Goal: Information Seeking & Learning: Learn about a topic

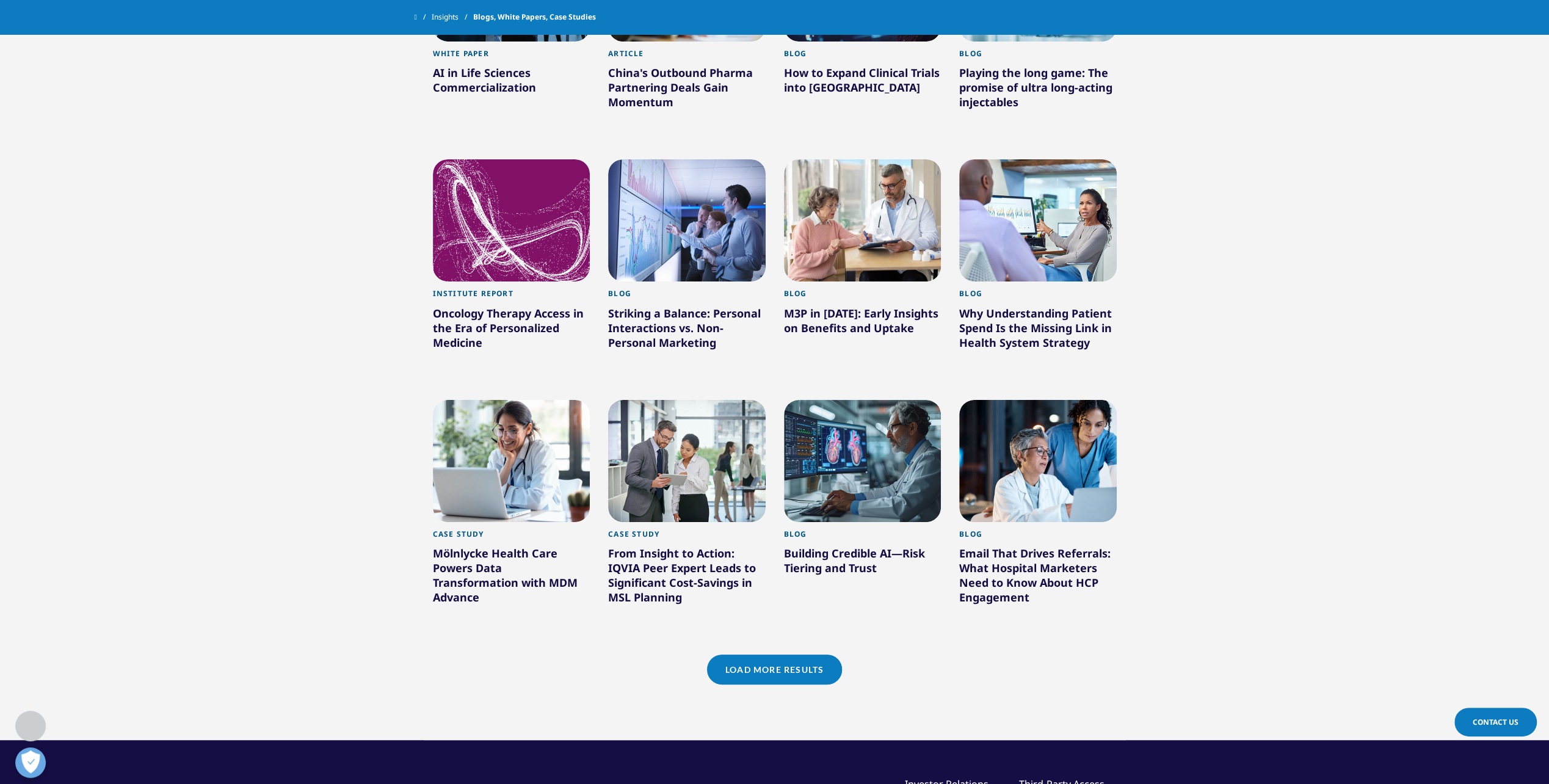
scroll to position [673, 0]
click at [825, 556] on div "Building Credible AI—Risk Tiering and Trust" at bounding box center [863, 562] width 157 height 34
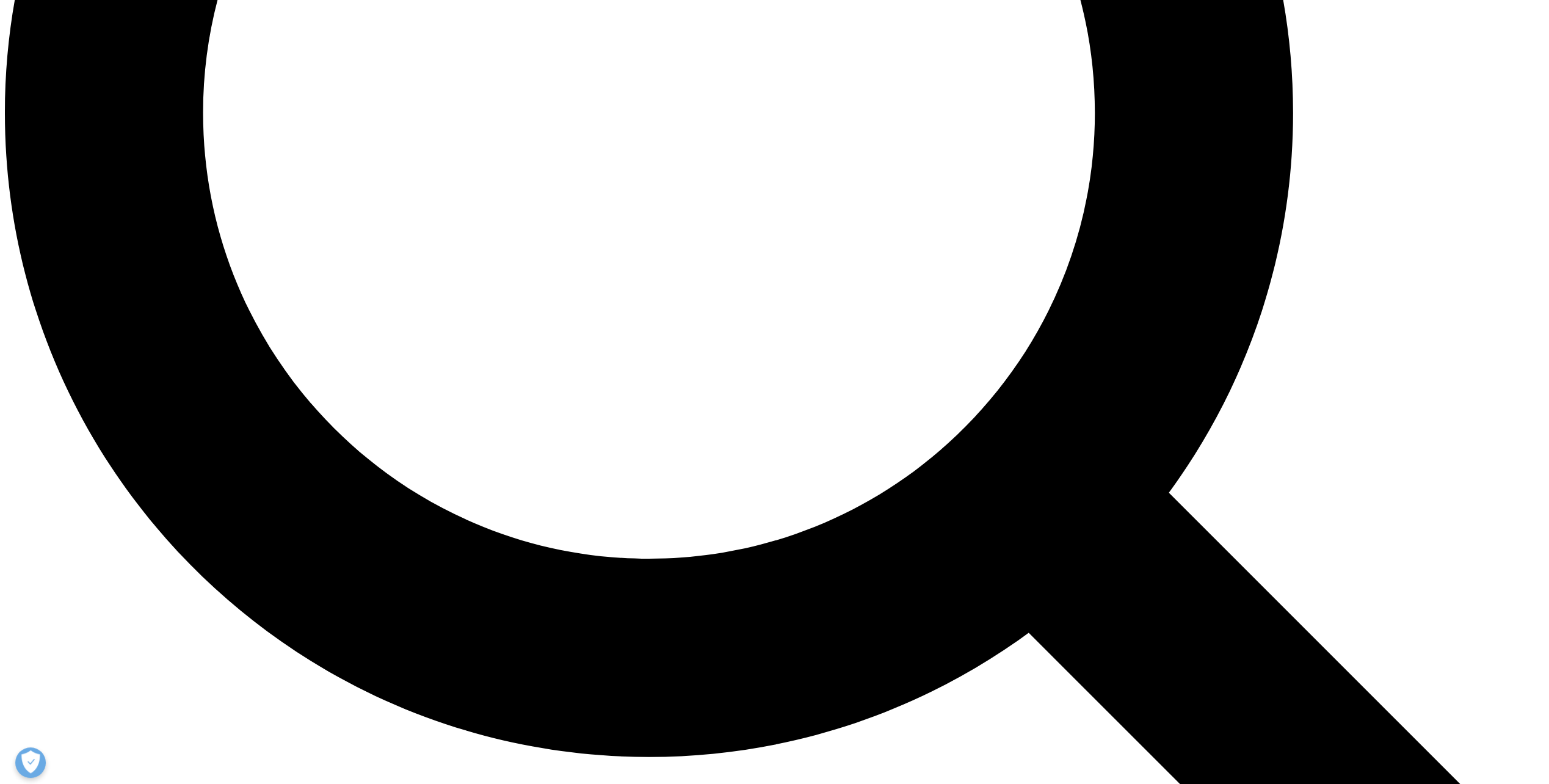
scroll to position [2094, 0]
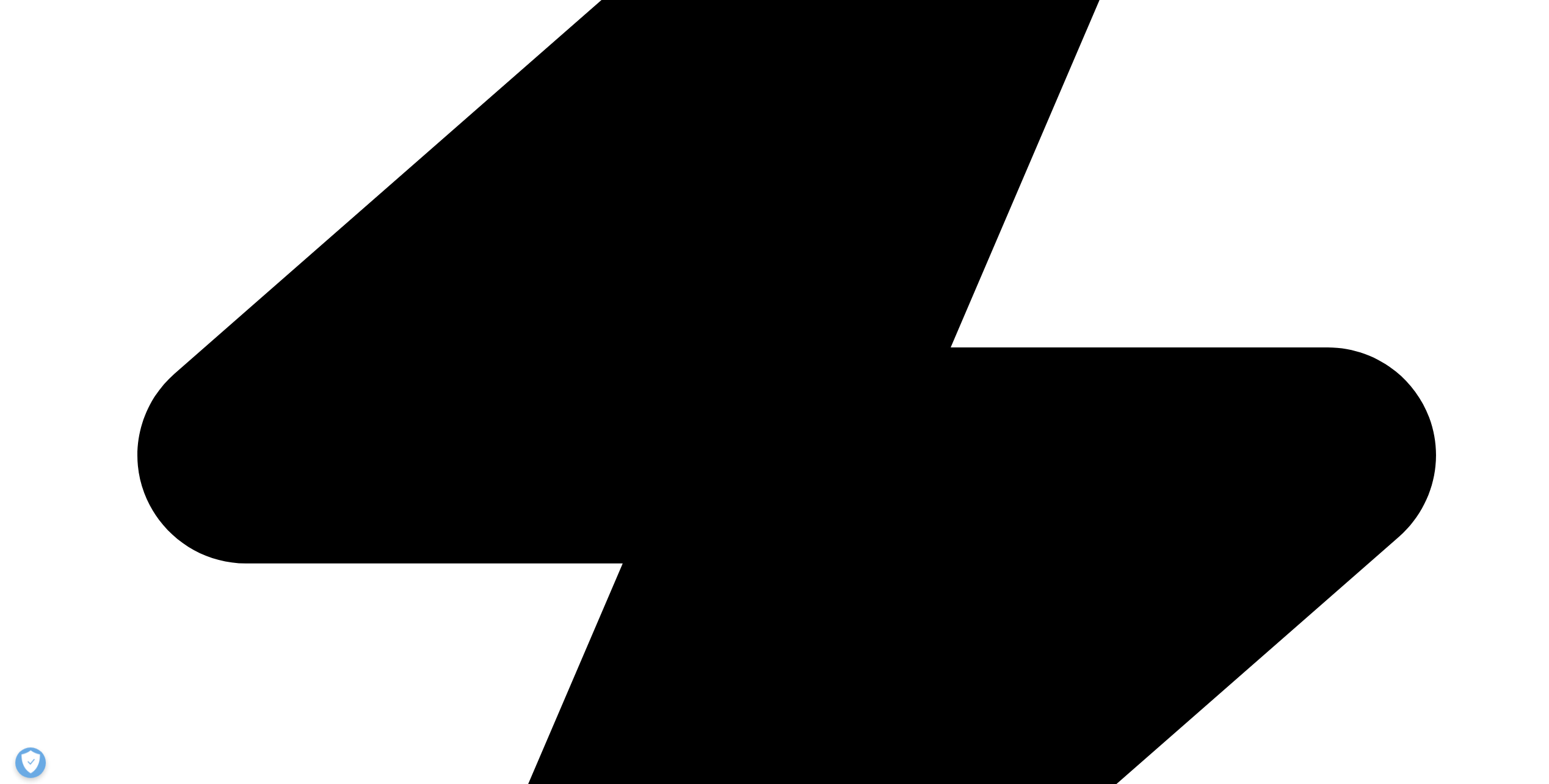
scroll to position [673, 0]
